Goal: Navigation & Orientation: Understand site structure

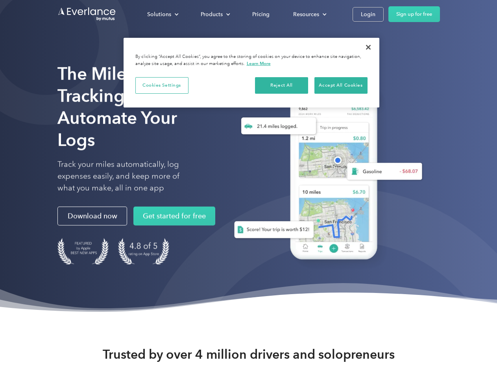
click at [163, 14] on div "Solutions" at bounding box center [159, 14] width 24 height 10
click at [214, 14] on div "Products" at bounding box center [212, 14] width 22 height 10
click at [309, 14] on div "Resources" at bounding box center [306, 14] width 26 height 10
click at [162, 85] on button "Cookies Settings" at bounding box center [161, 85] width 53 height 17
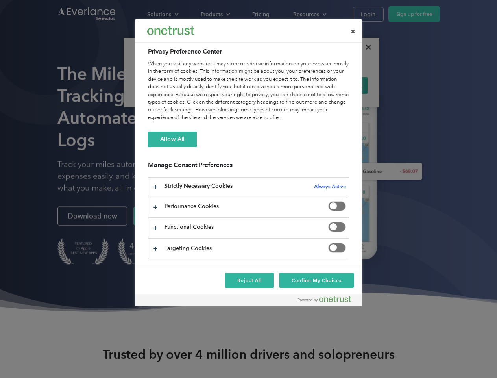
click at [282, 85] on div "When you visit any website, it may store or retrieve information on your browse…" at bounding box center [248, 90] width 201 height 61
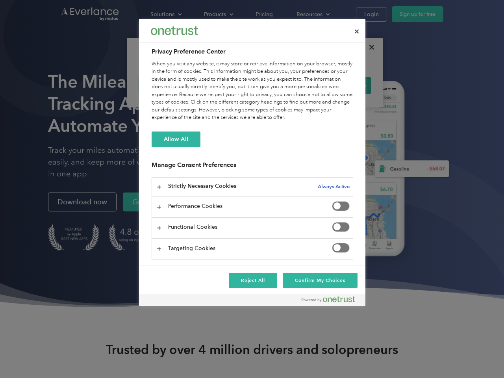
click at [341, 85] on div "When you visit any website, it may store or retrieve information on your browse…" at bounding box center [252, 90] width 201 height 61
click at [368, 47] on div at bounding box center [252, 189] width 504 height 378
